Goal: Information Seeking & Learning: Learn about a topic

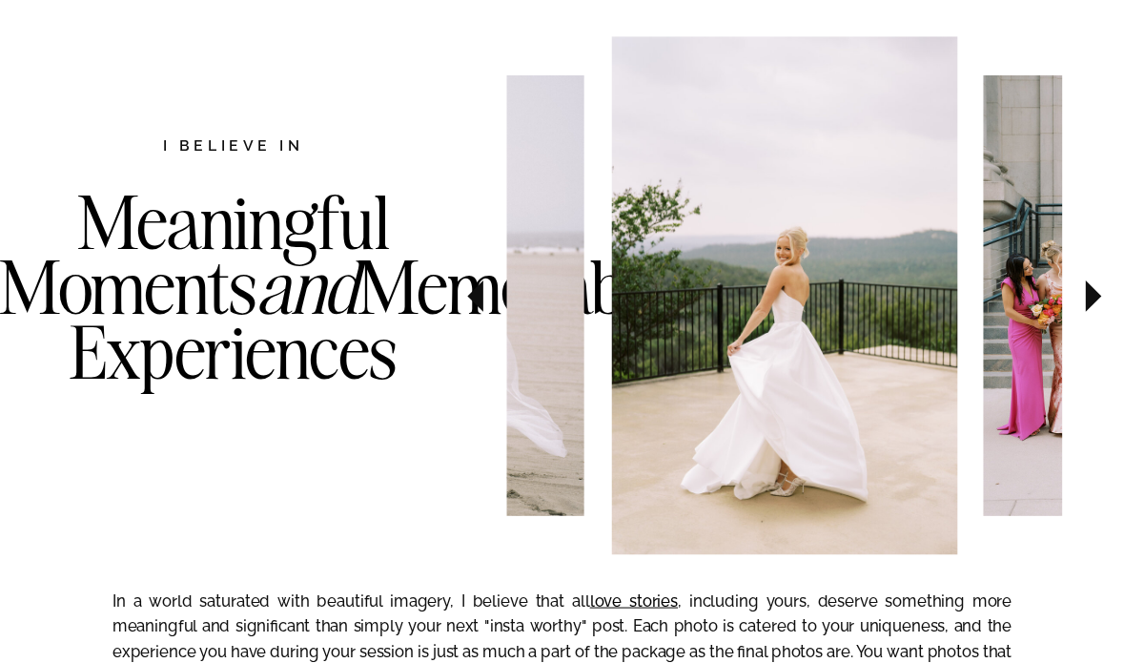
scroll to position [970, 0]
click at [1101, 298] on icon at bounding box center [1093, 297] width 63 height 66
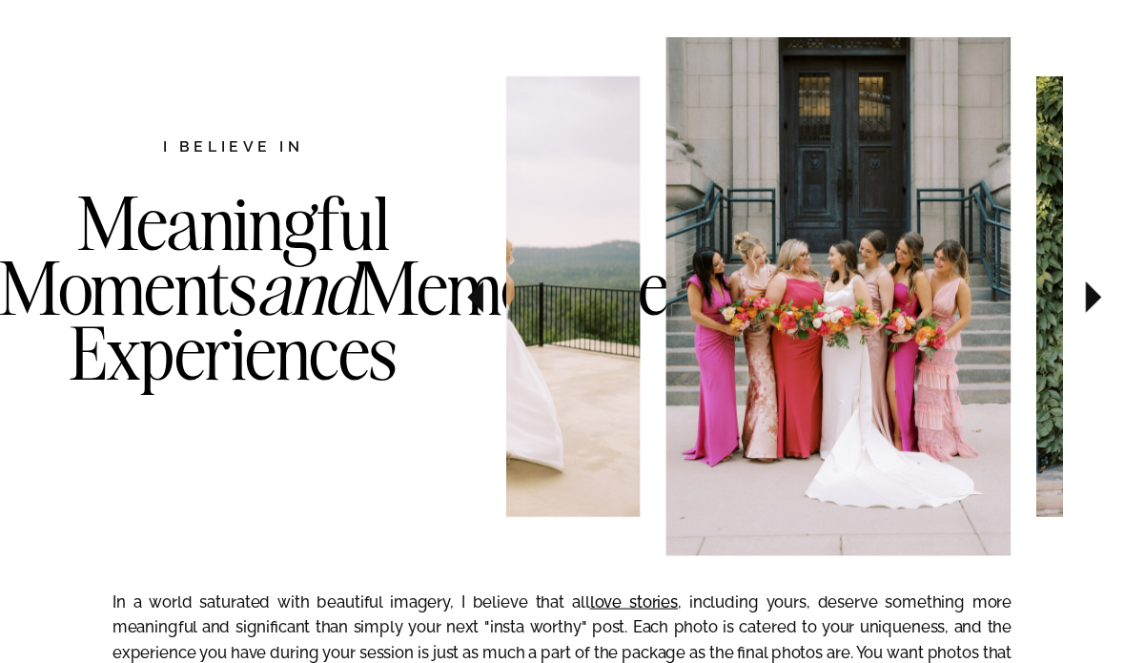
click at [1101, 298] on icon at bounding box center [1093, 297] width 63 height 66
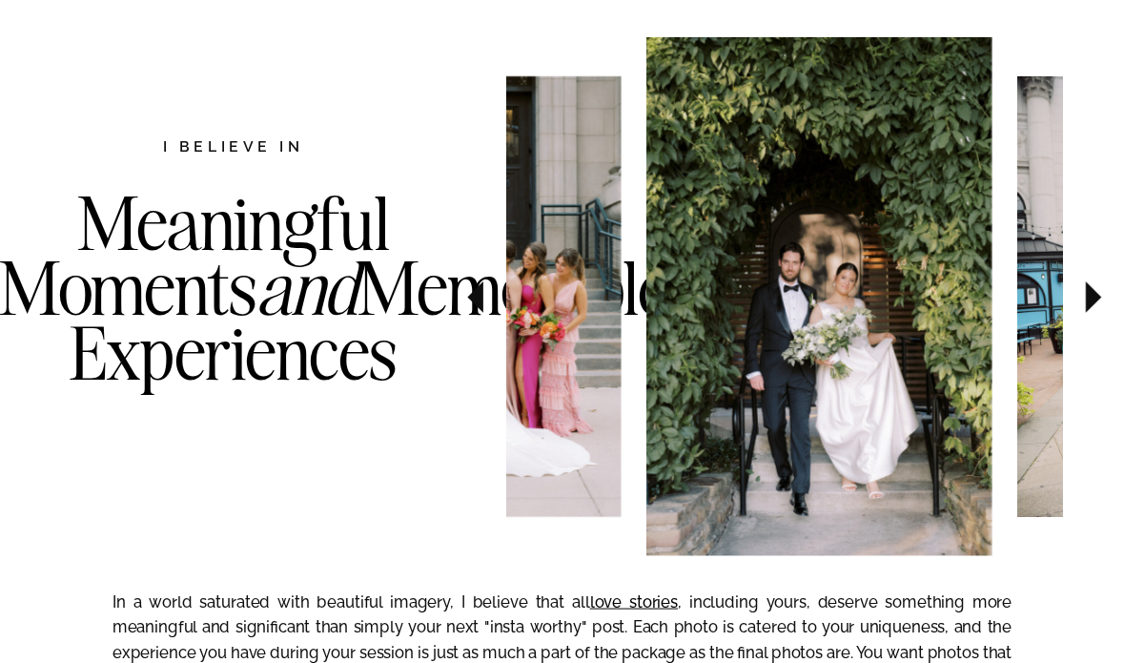
click at [1101, 298] on icon at bounding box center [1093, 297] width 63 height 66
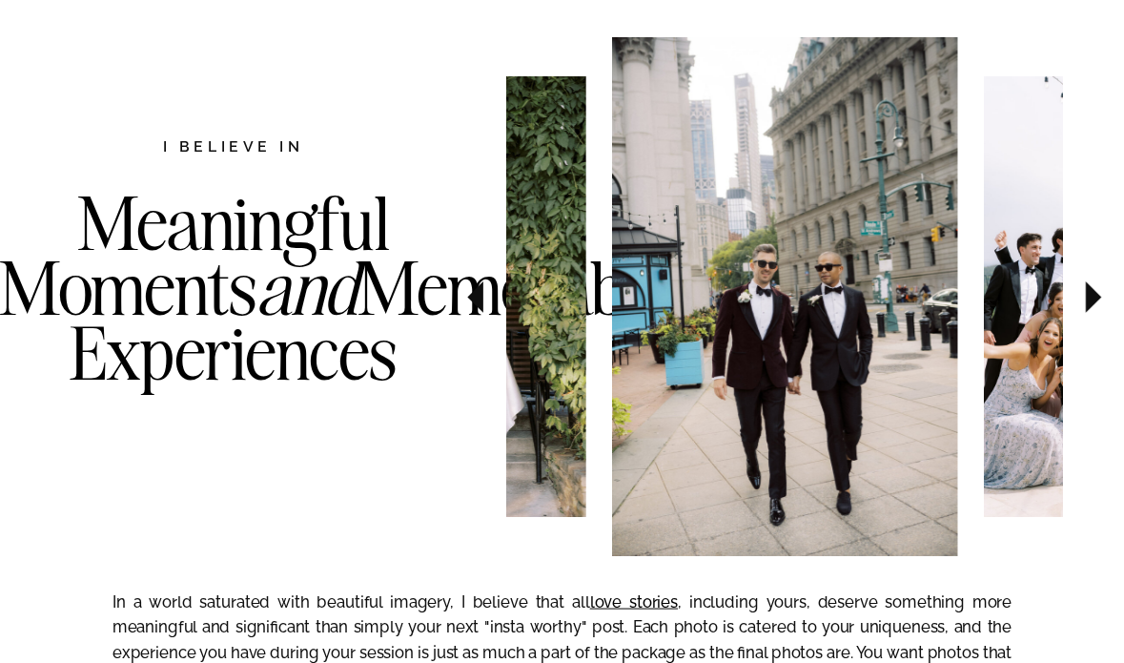
click at [1101, 298] on icon at bounding box center [1093, 297] width 63 height 66
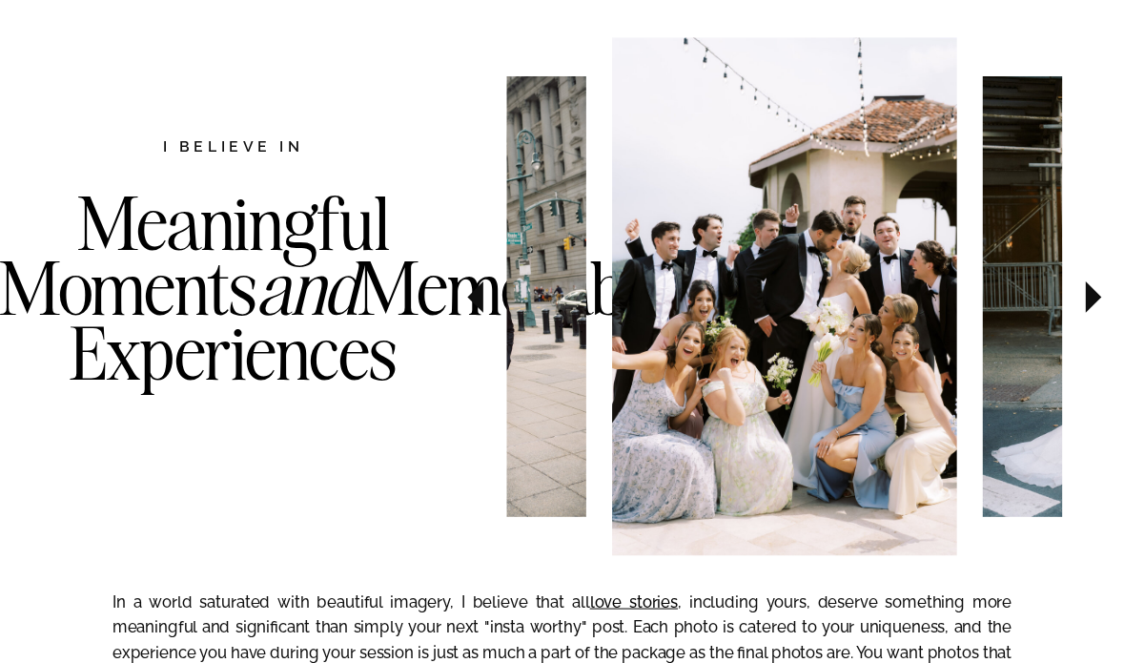
click at [1101, 298] on icon at bounding box center [1093, 297] width 63 height 66
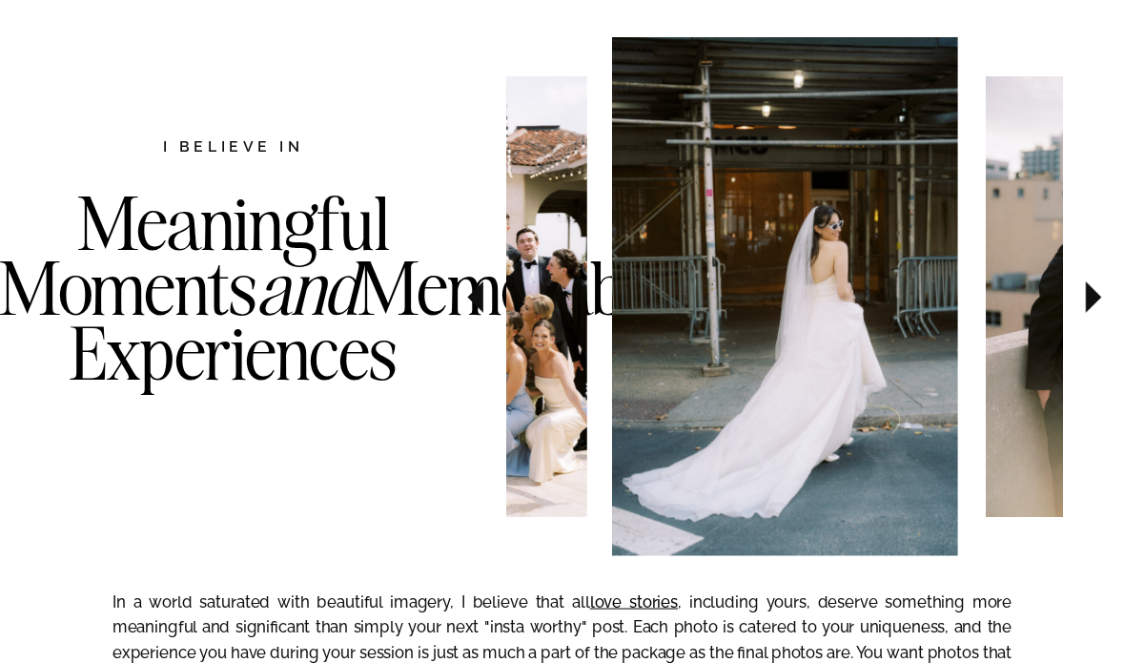
click at [1101, 298] on icon at bounding box center [1093, 297] width 63 height 66
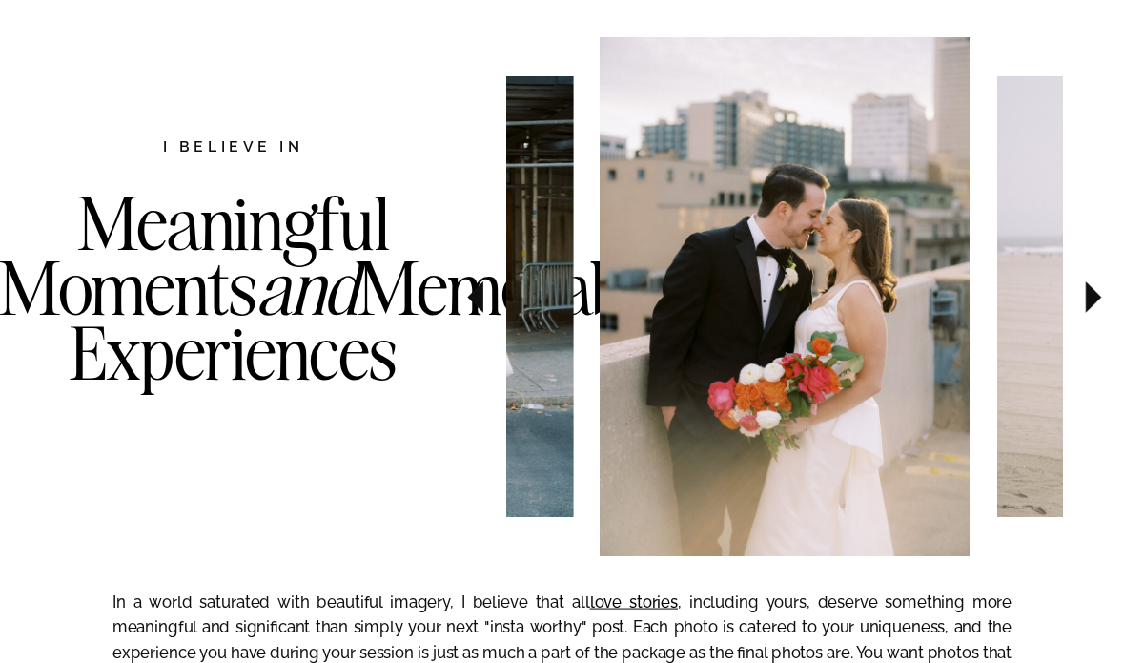
click at [1101, 298] on icon at bounding box center [1093, 297] width 63 height 66
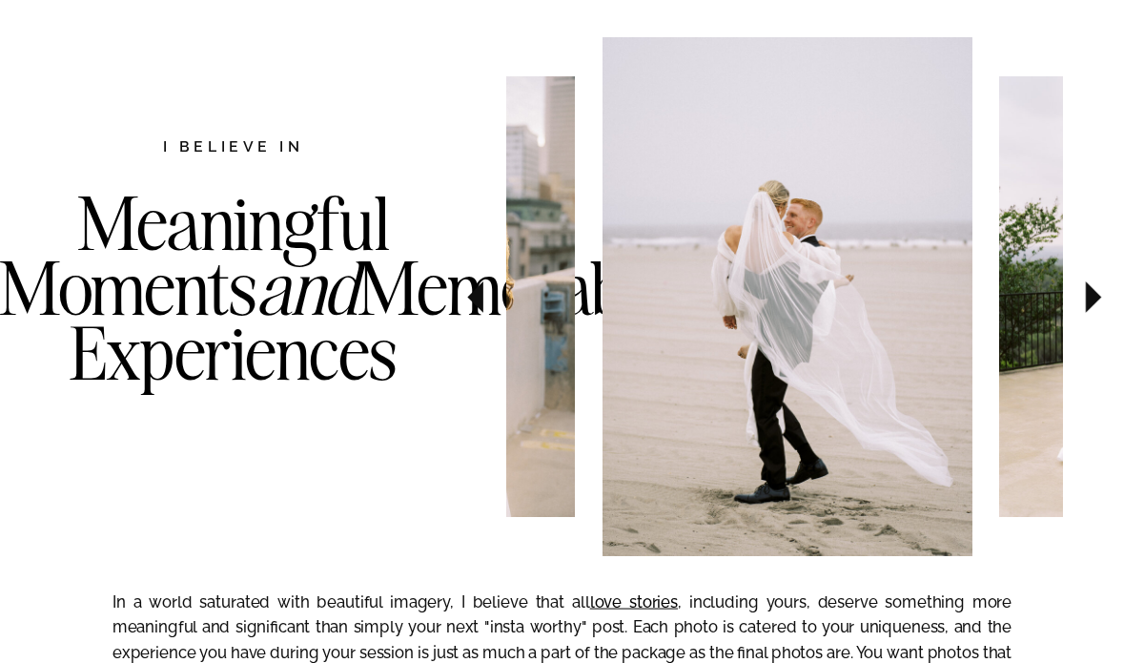
click at [1101, 298] on icon at bounding box center [1093, 297] width 63 height 66
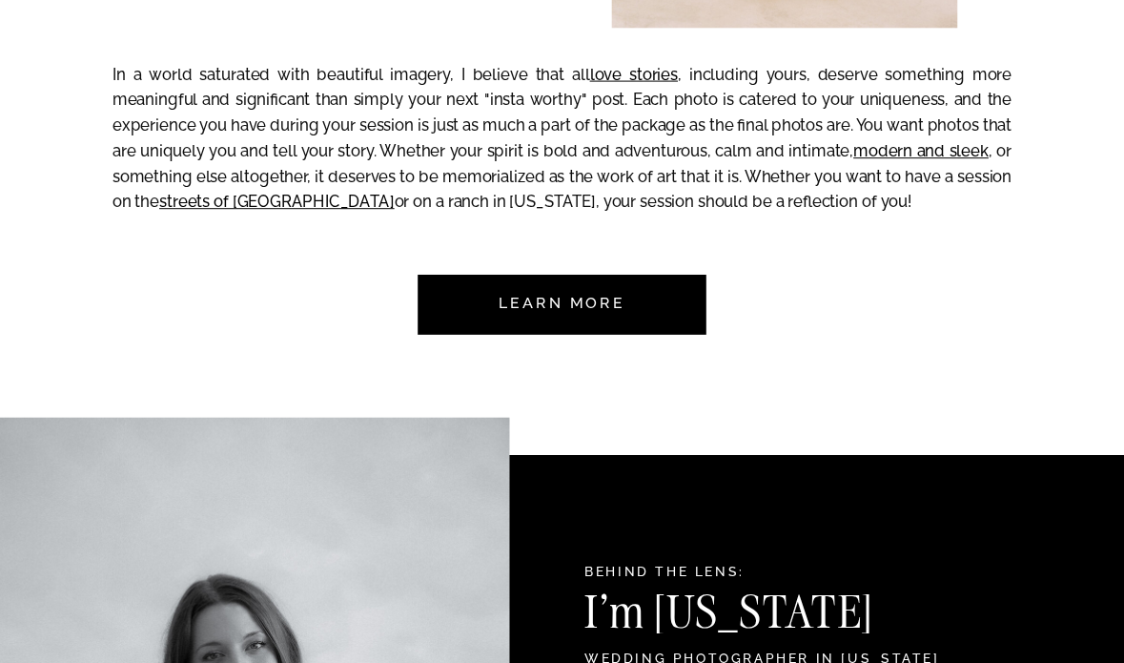
click at [557, 306] on nav "Learn more" at bounding box center [562, 305] width 176 height 60
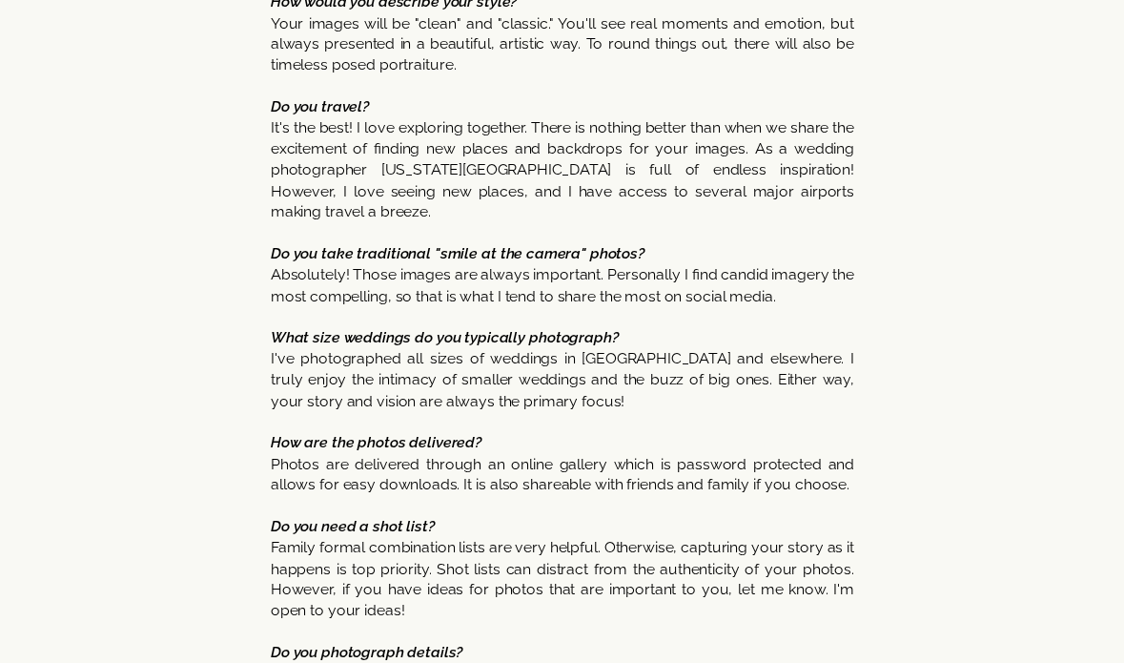
scroll to position [10152, 0]
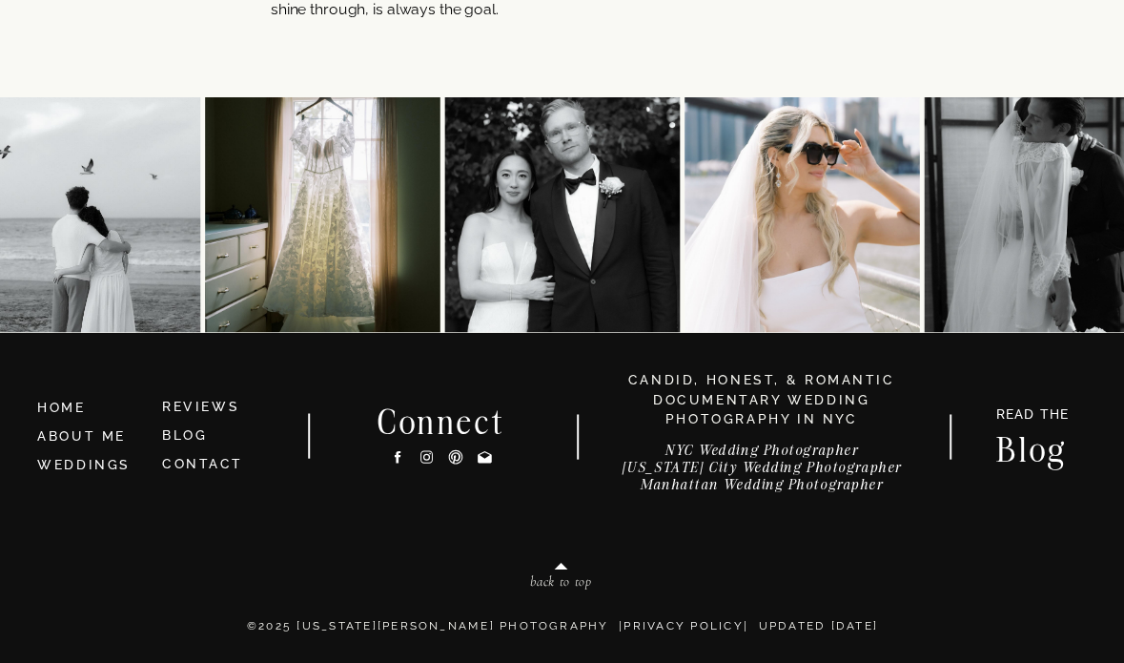
click at [433, 458] on icon at bounding box center [427, 457] width 16 height 20
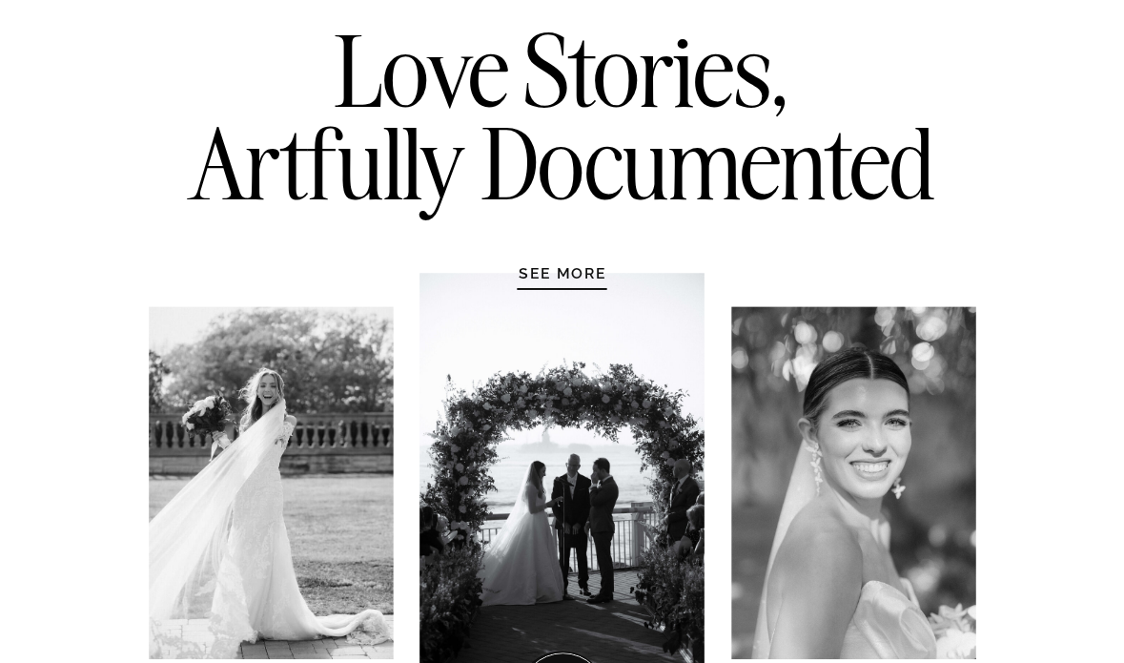
scroll to position [0, 0]
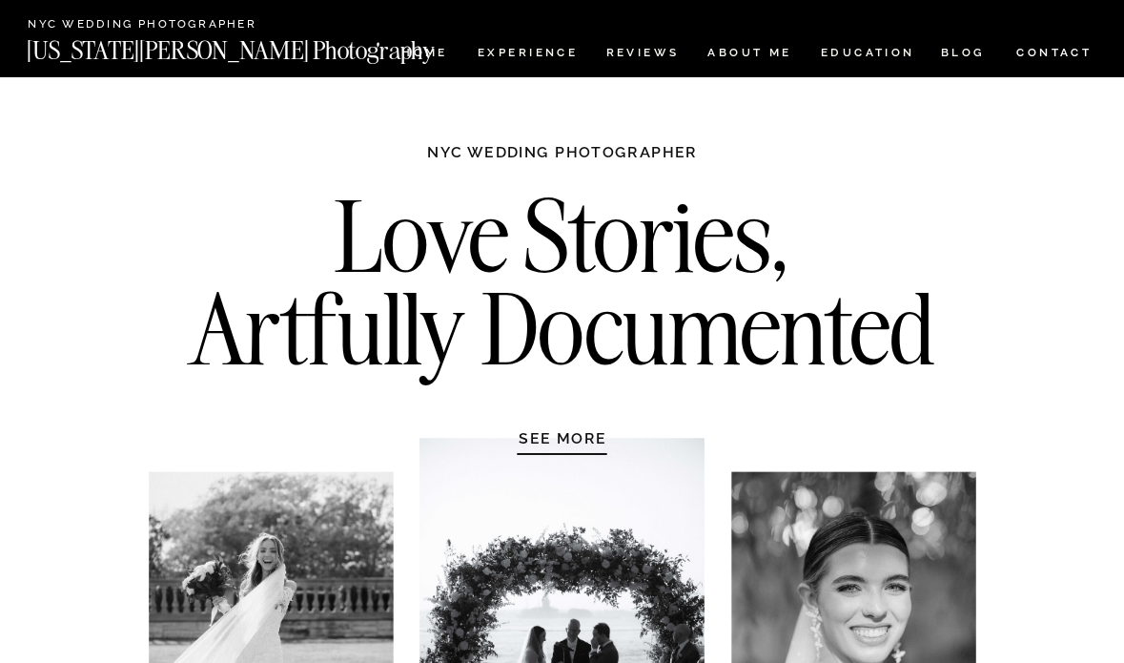
click at [950, 48] on nav "BLOG" at bounding box center [962, 56] width 45 height 16
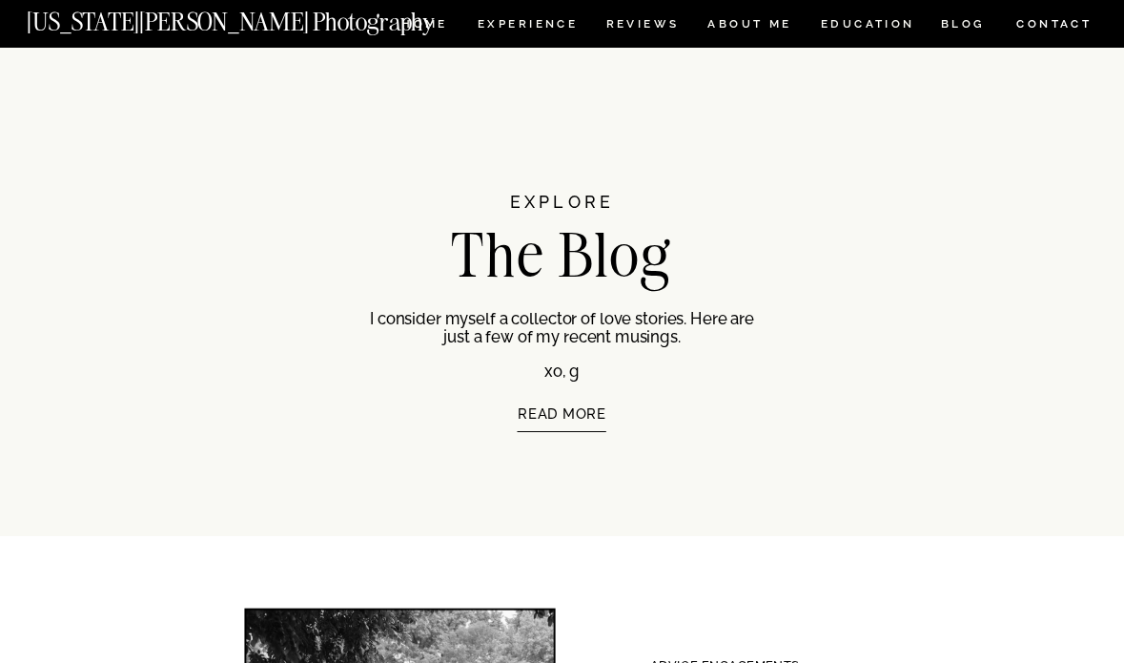
scroll to position [36, 0]
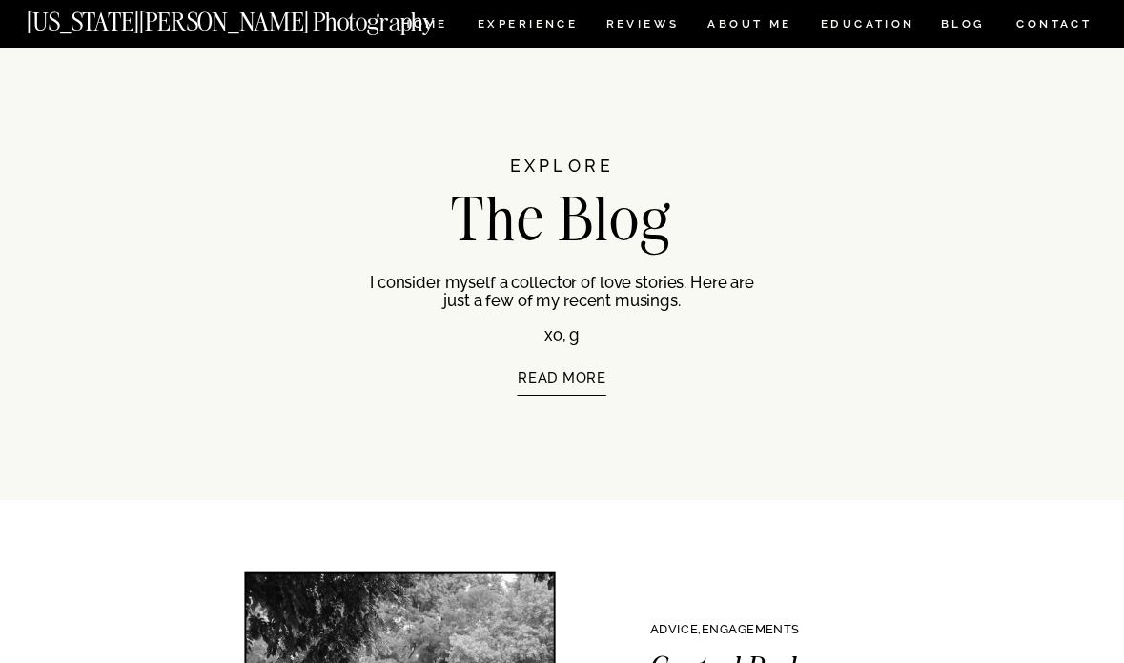
click at [557, 380] on p "READ MORE" at bounding box center [561, 404] width 318 height 68
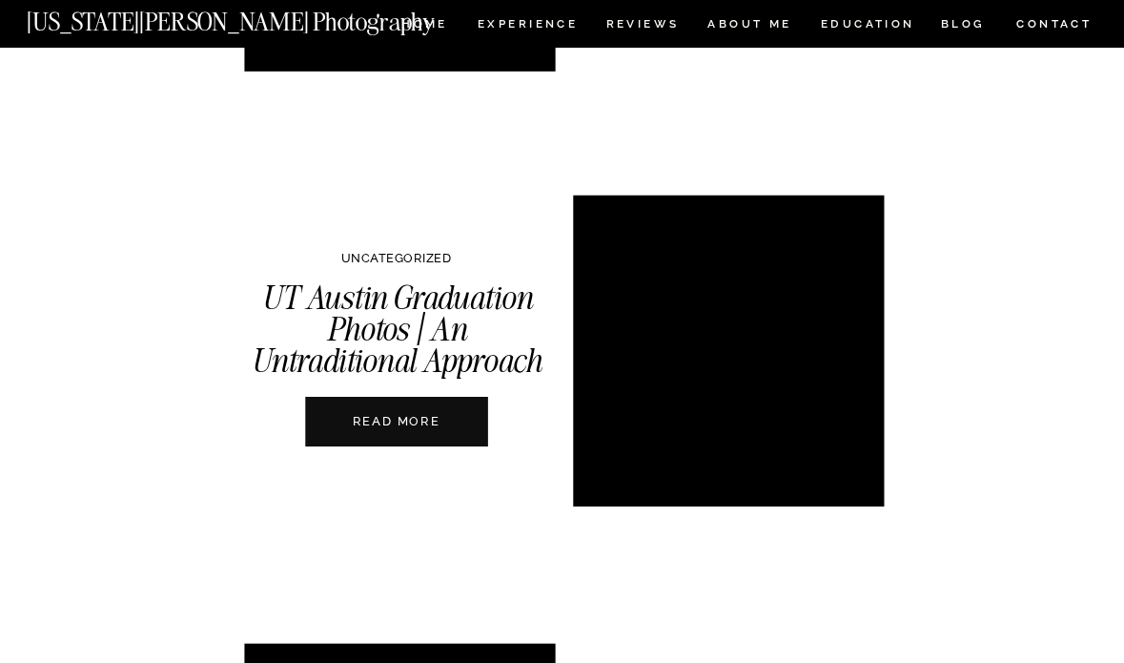
scroll to position [6149, 0]
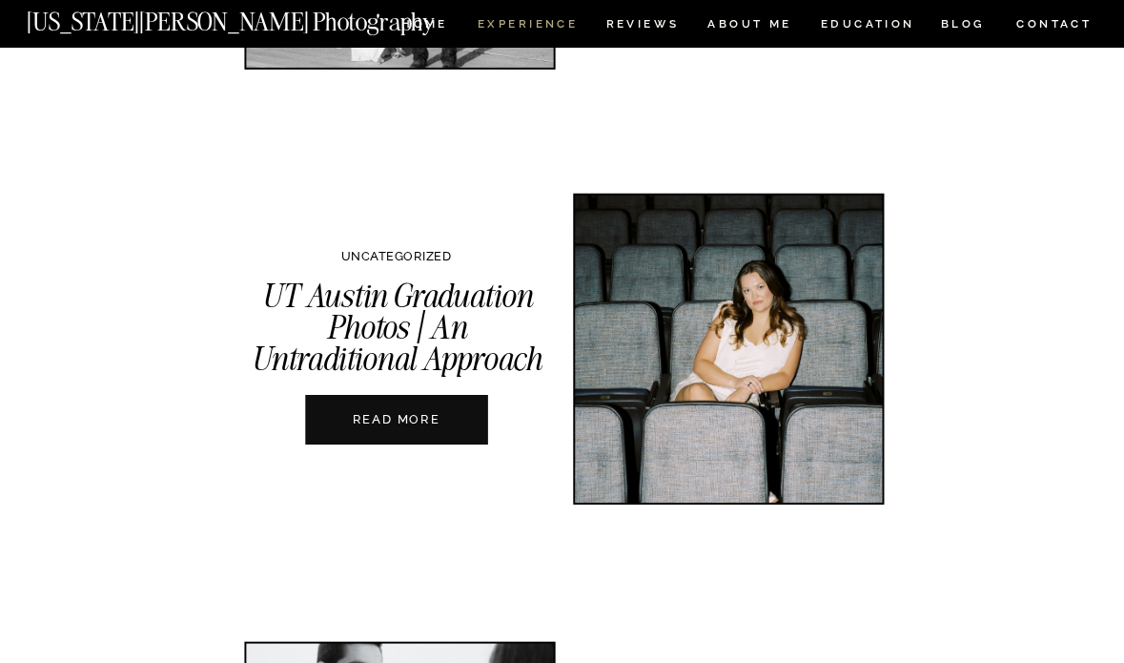
click at [535, 19] on nav "Experience" at bounding box center [527, 27] width 98 height 16
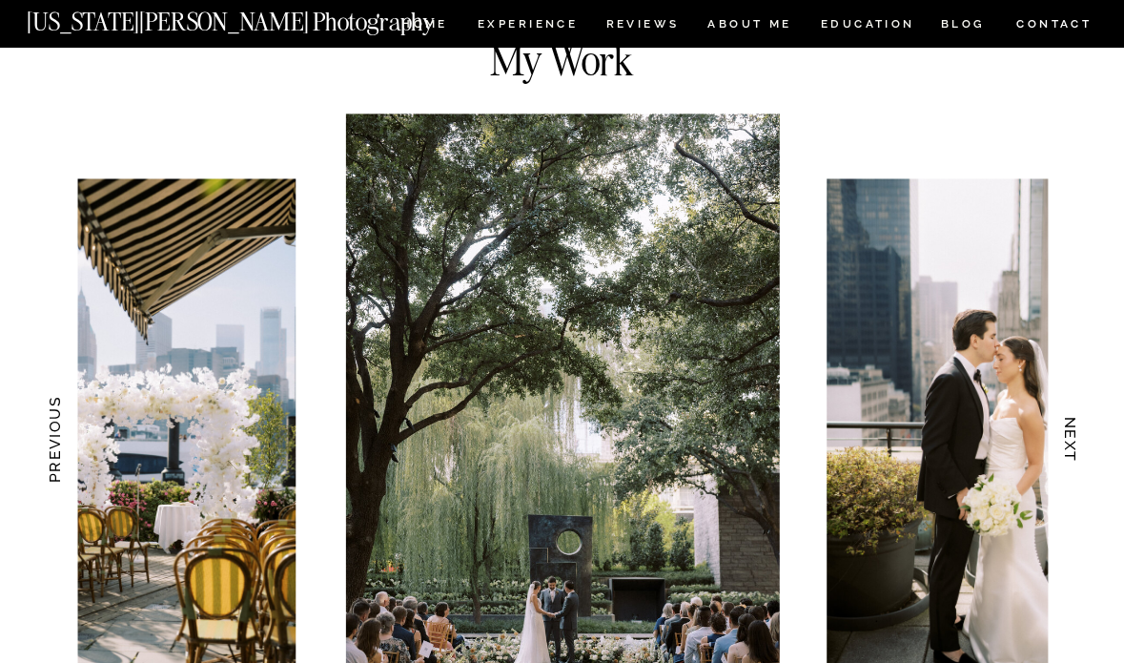
scroll to position [1967, 0]
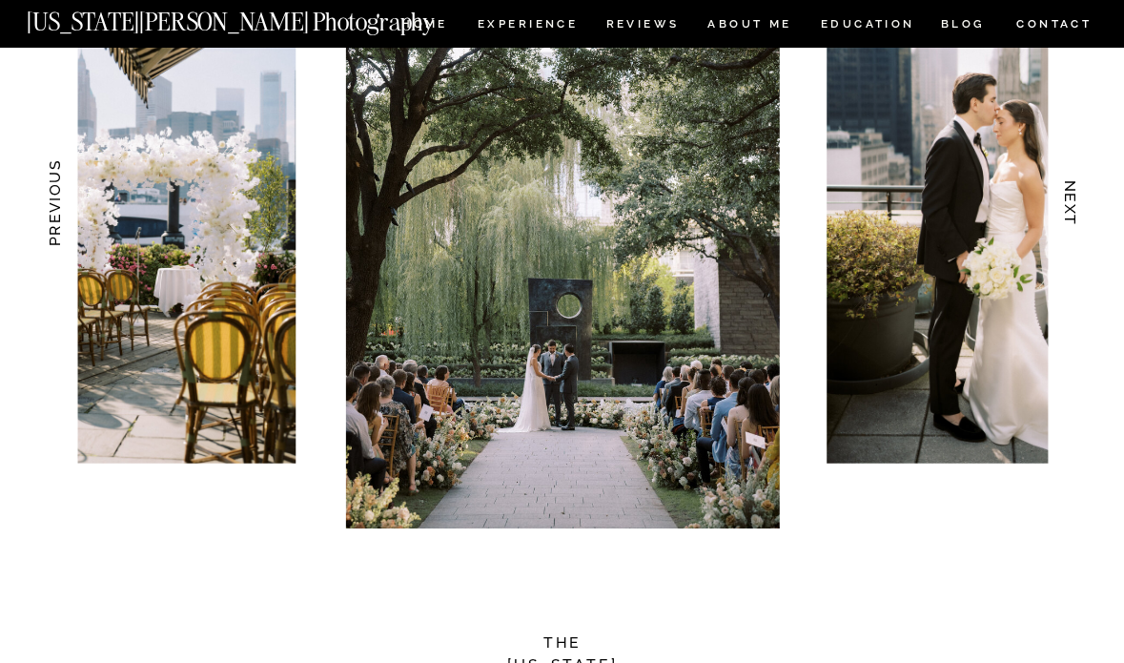
click at [51, 212] on h3 "PREVIOUS" at bounding box center [55, 203] width 20 height 118
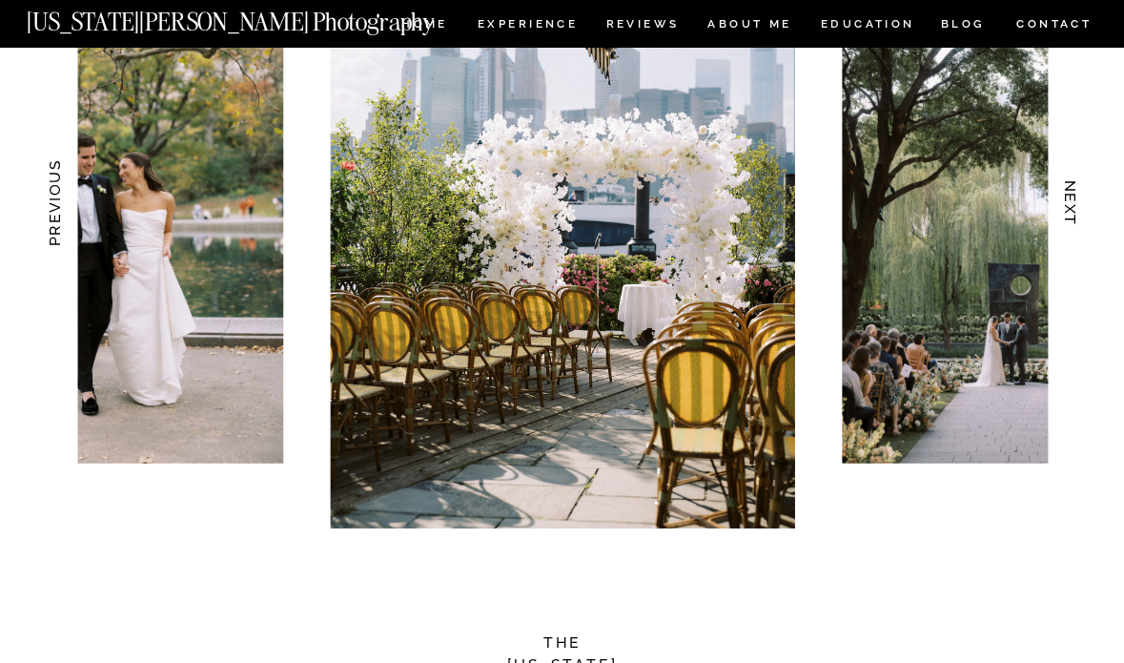
click at [51, 211] on h3 "PREVIOUS" at bounding box center [55, 203] width 20 height 118
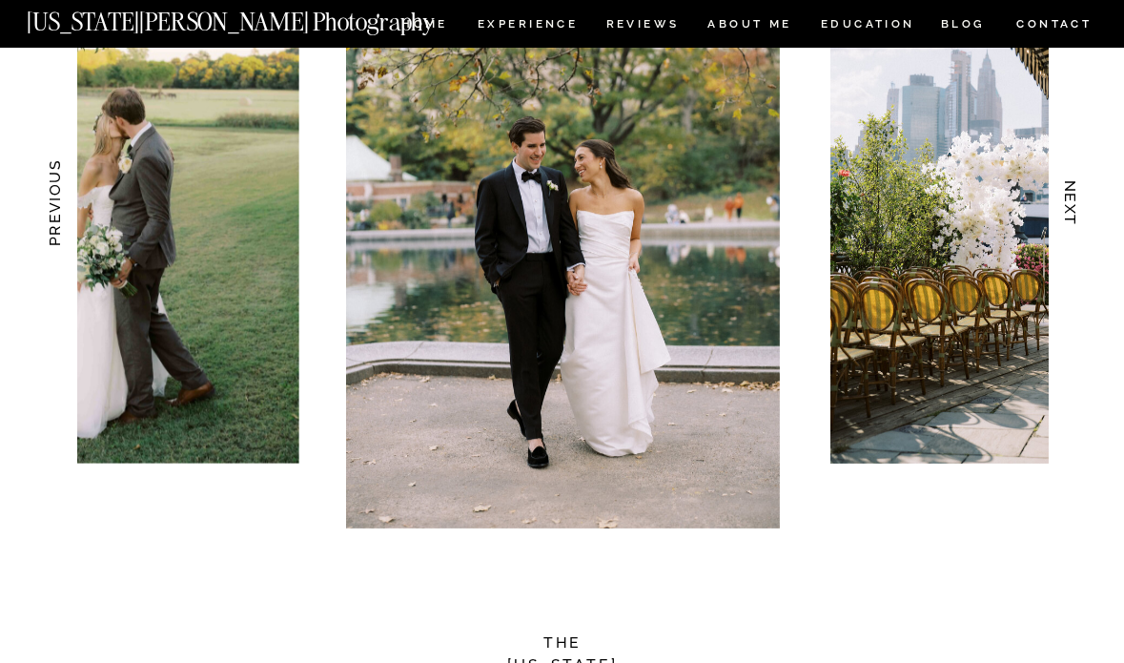
click at [51, 211] on h3 "PREVIOUS" at bounding box center [55, 203] width 20 height 118
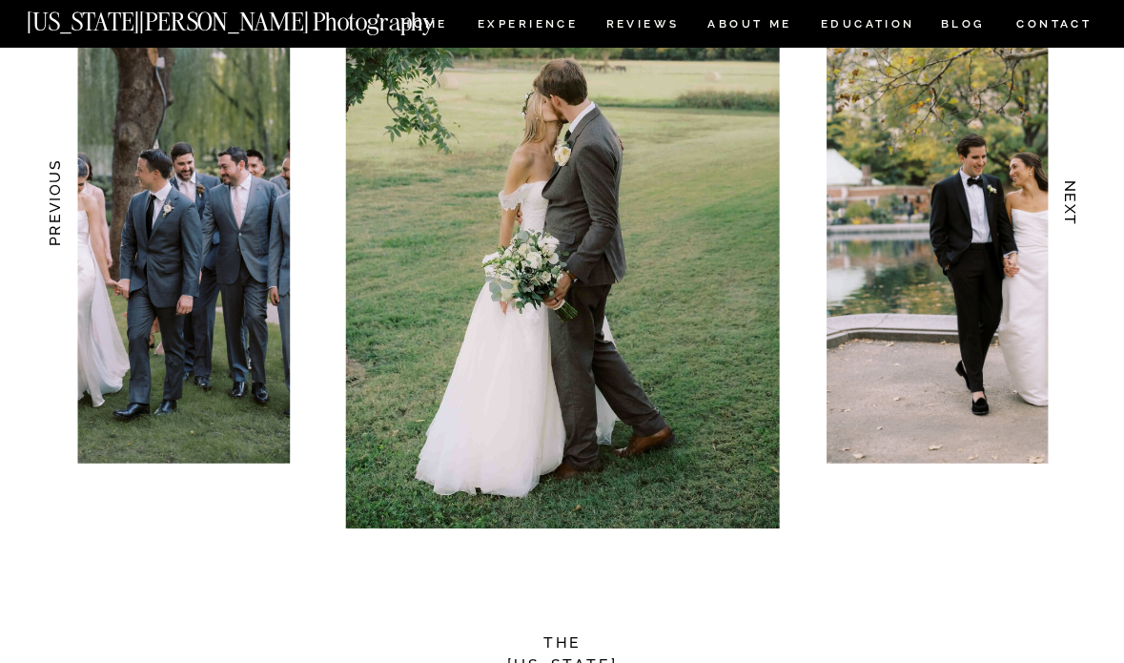
click at [50, 211] on h3 "PREVIOUS" at bounding box center [55, 203] width 20 height 118
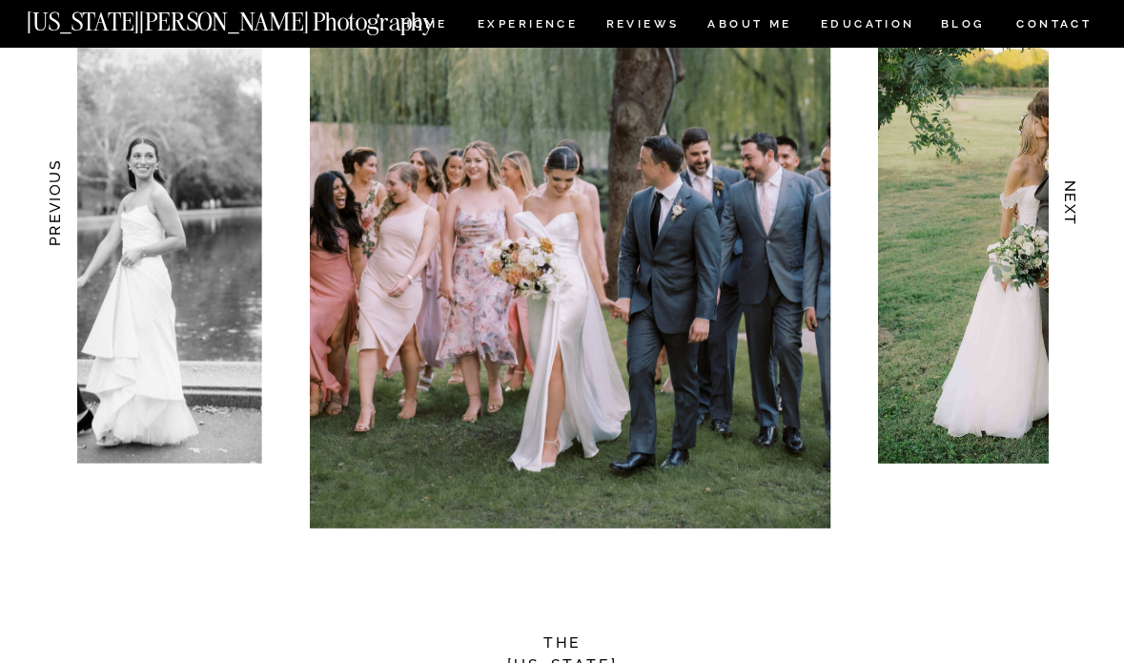
click at [50, 211] on h3 "PREVIOUS" at bounding box center [55, 203] width 20 height 118
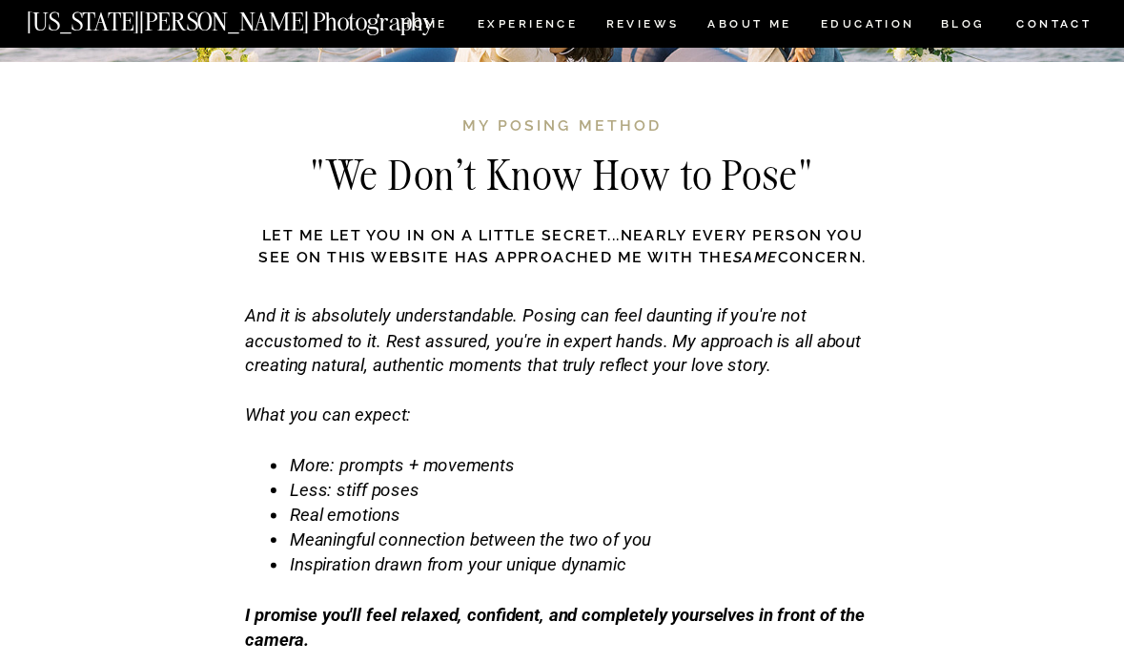
scroll to position [5756, 0]
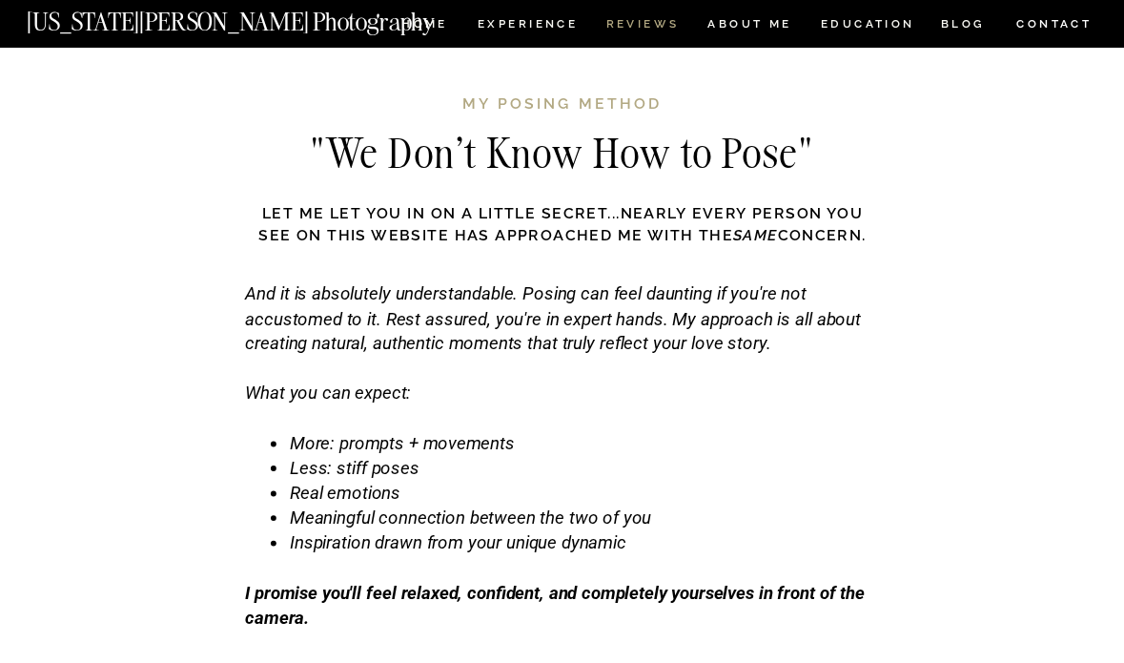
click at [624, 20] on nav "REVIEWS" at bounding box center [641, 27] width 71 height 16
